Goal: Information Seeking & Learning: Stay updated

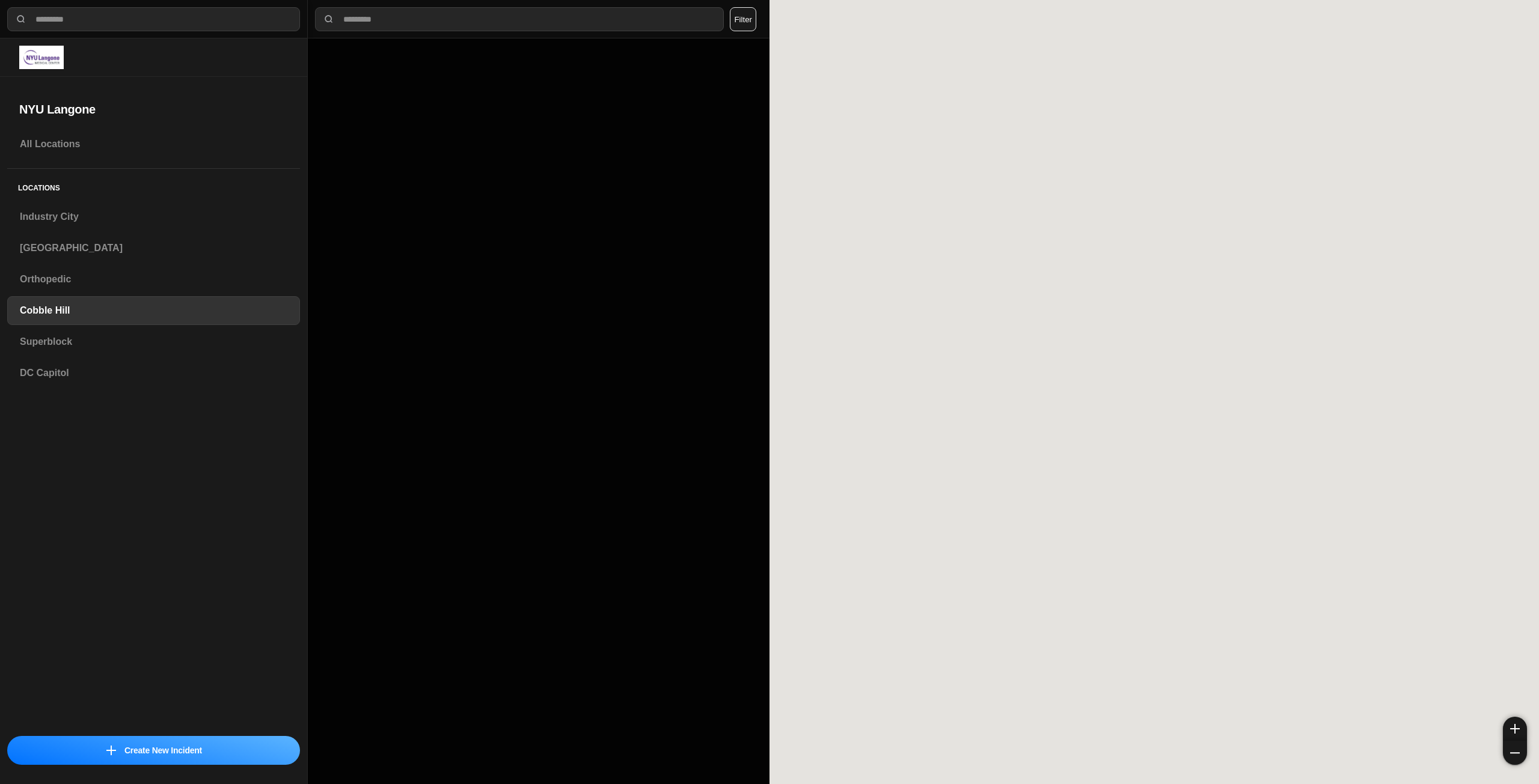
select select "*"
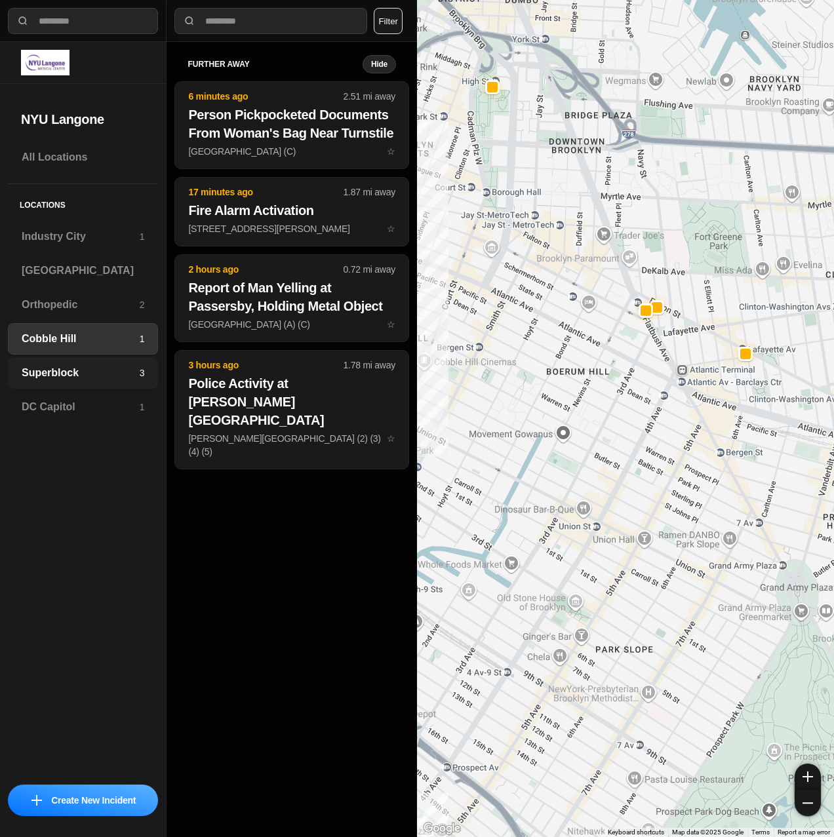
click at [54, 366] on h3 "Superblock" at bounding box center [81, 373] width 118 height 16
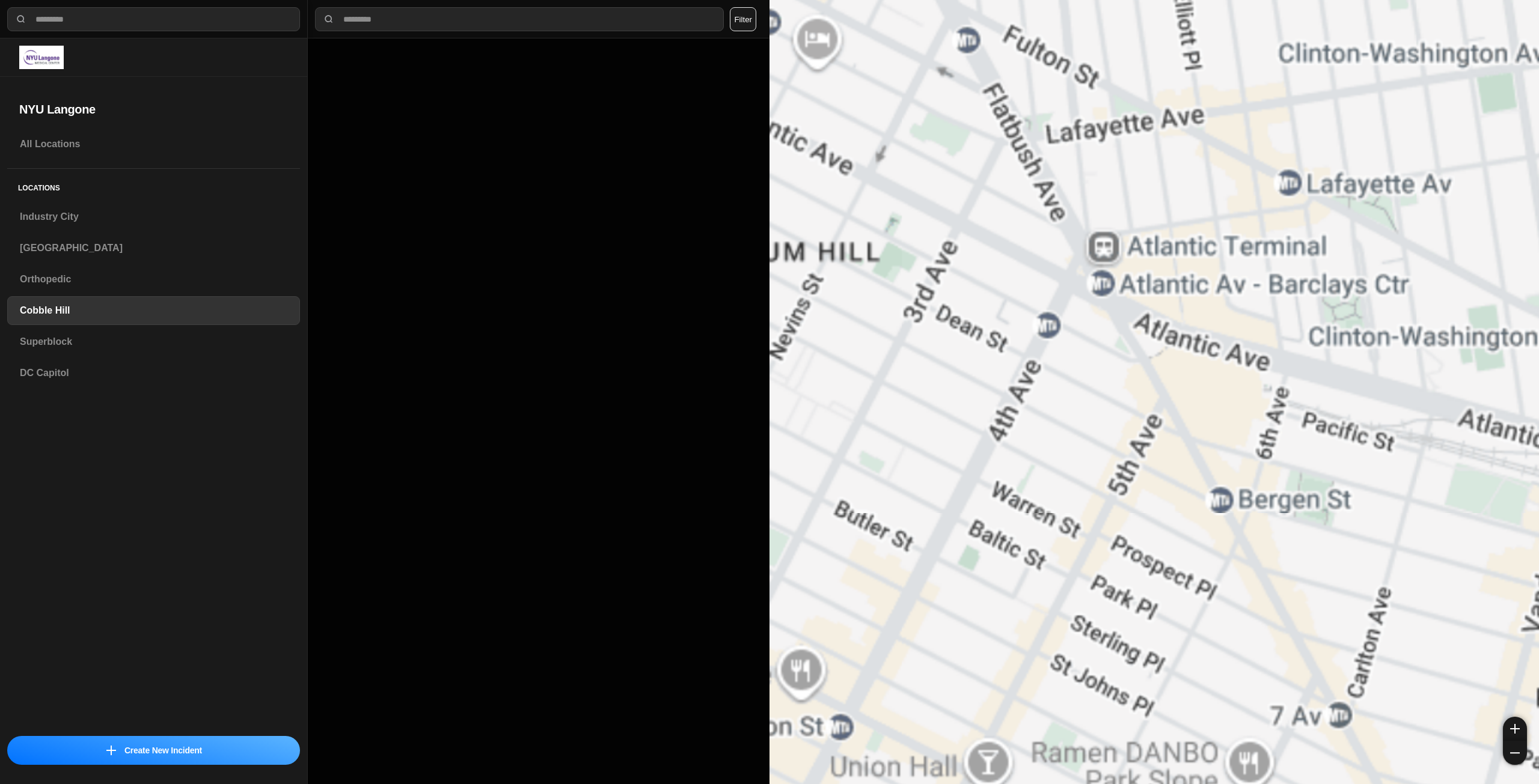
select select "*"
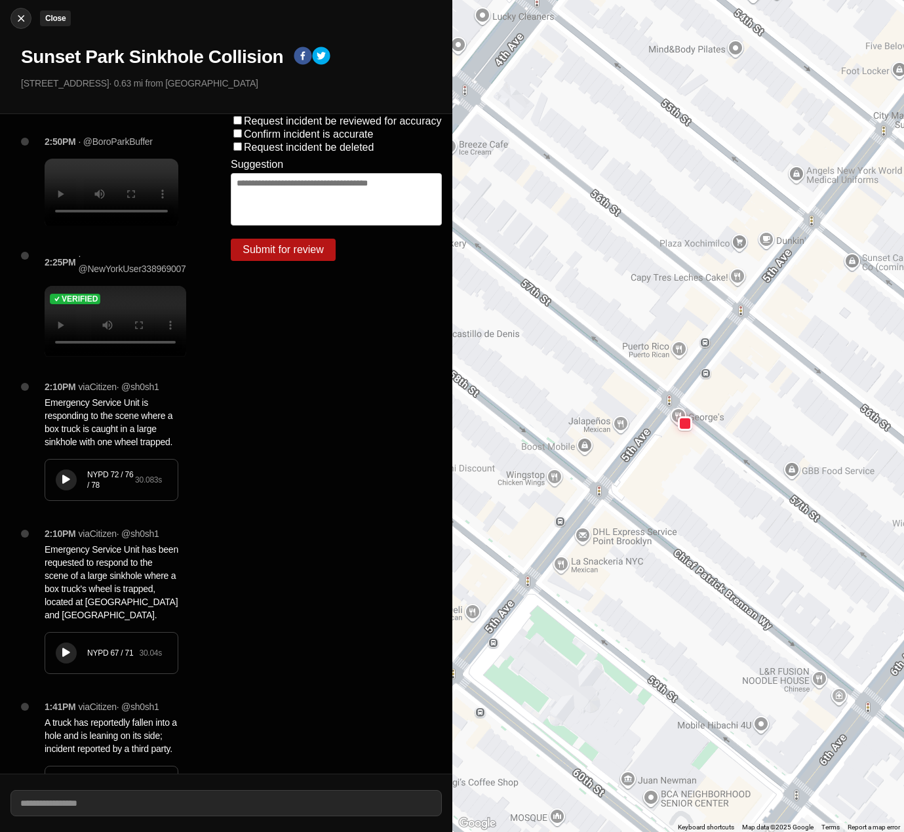
click at [16, 14] on img at bounding box center [20, 18] width 13 height 13
select select "*"
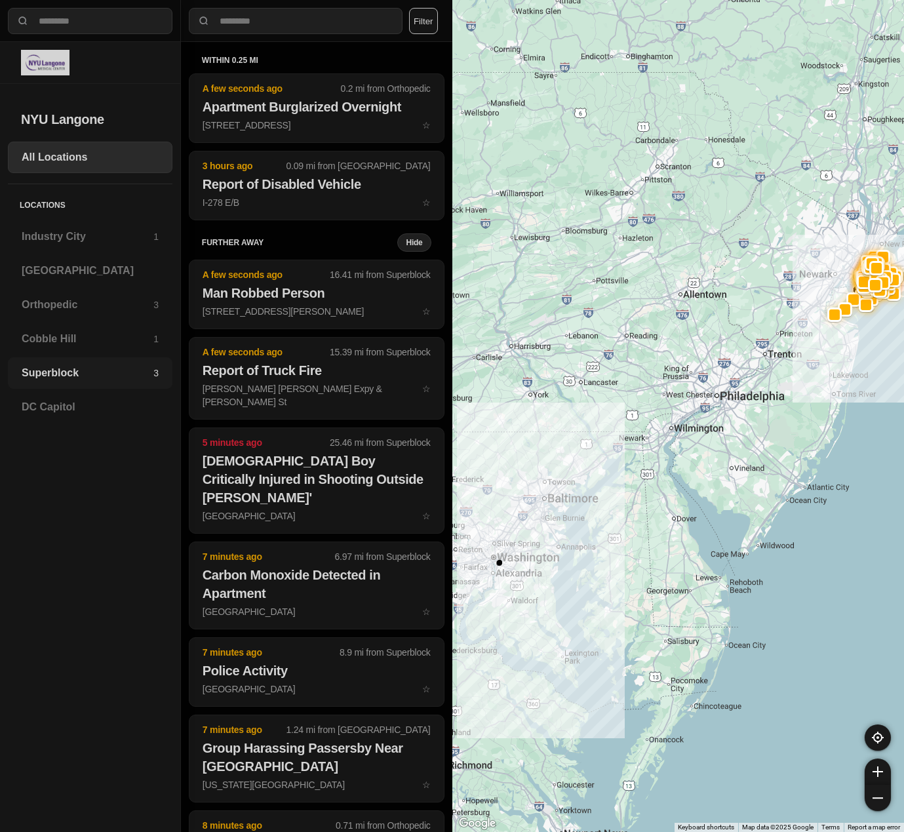
click at [56, 370] on h3 "Superblock" at bounding box center [88, 373] width 132 height 16
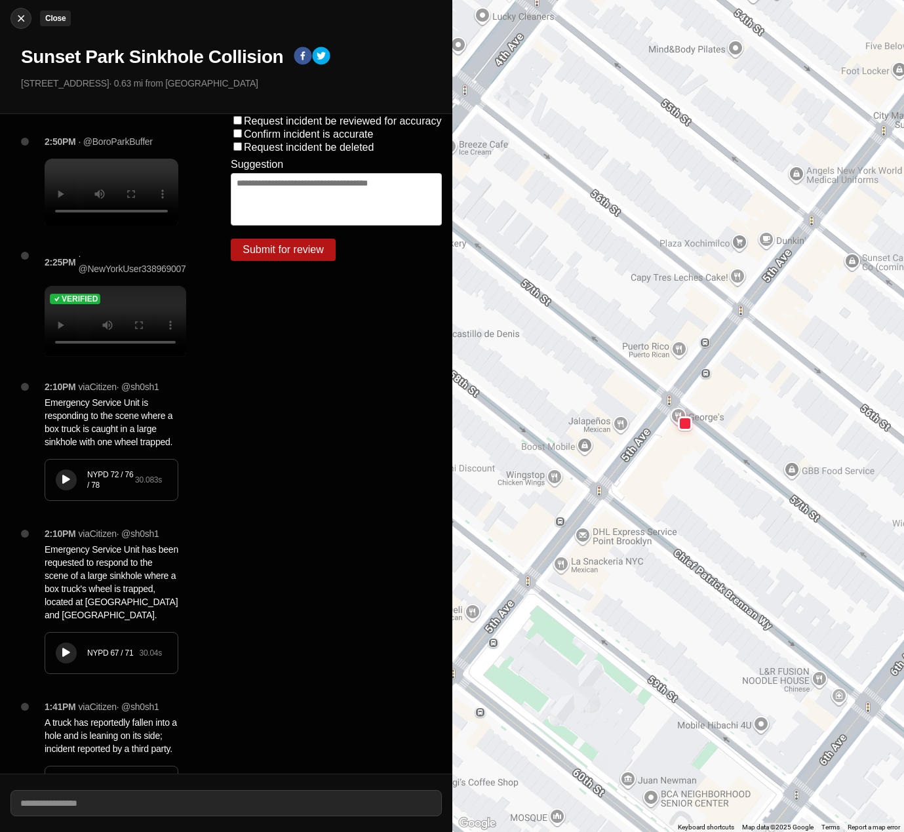
click at [25, 22] on img at bounding box center [20, 18] width 13 height 13
select select "*"
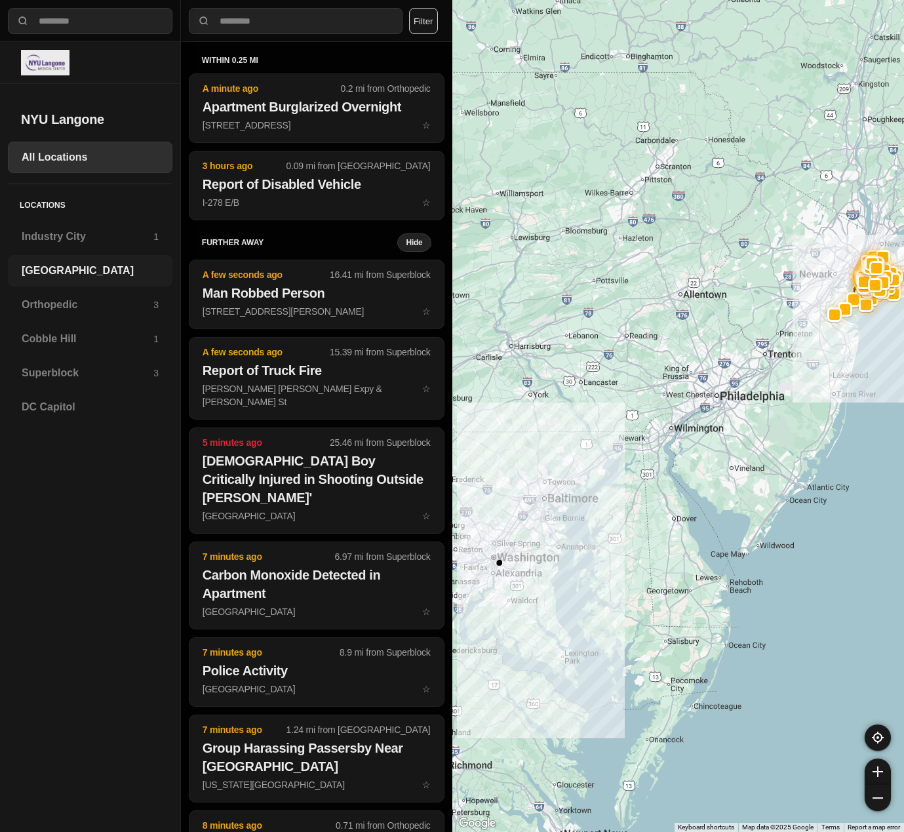
drag, startPoint x: 52, startPoint y: 275, endPoint x: 30, endPoint y: 281, distance: 22.4
click at [52, 275] on h3 "[GEOGRAPHIC_DATA]" at bounding box center [90, 271] width 137 height 16
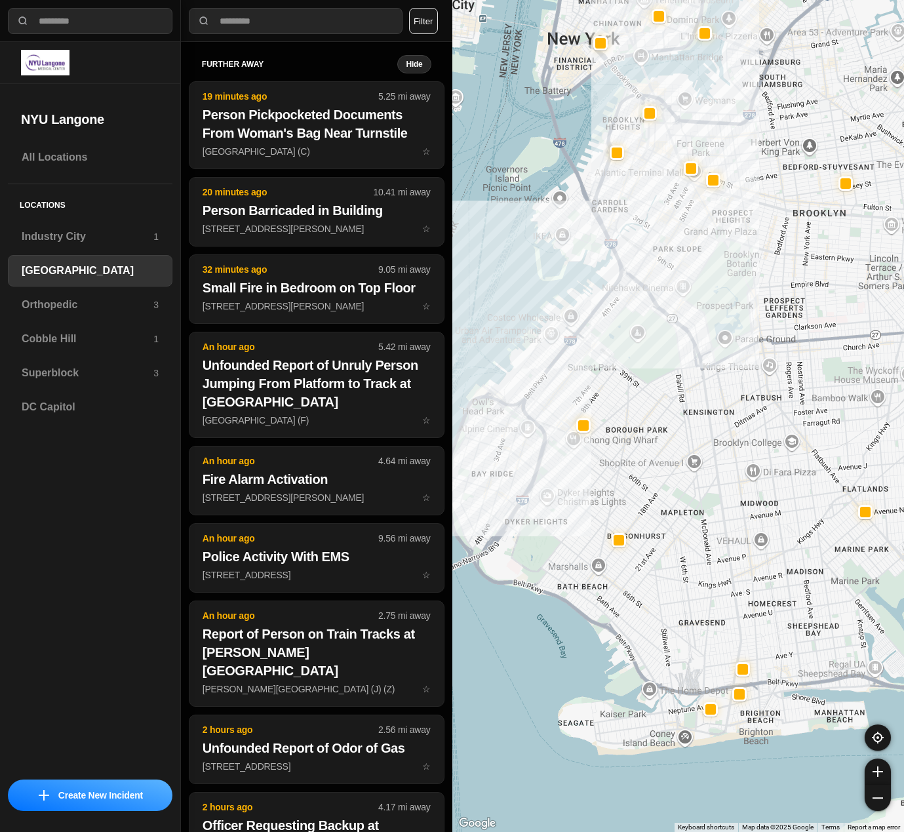
drag, startPoint x: 574, startPoint y: 386, endPoint x: 555, endPoint y: 392, distance: 20.5
click at [555, 392] on div at bounding box center [678, 416] width 452 height 832
